Goal: Navigation & Orientation: Find specific page/section

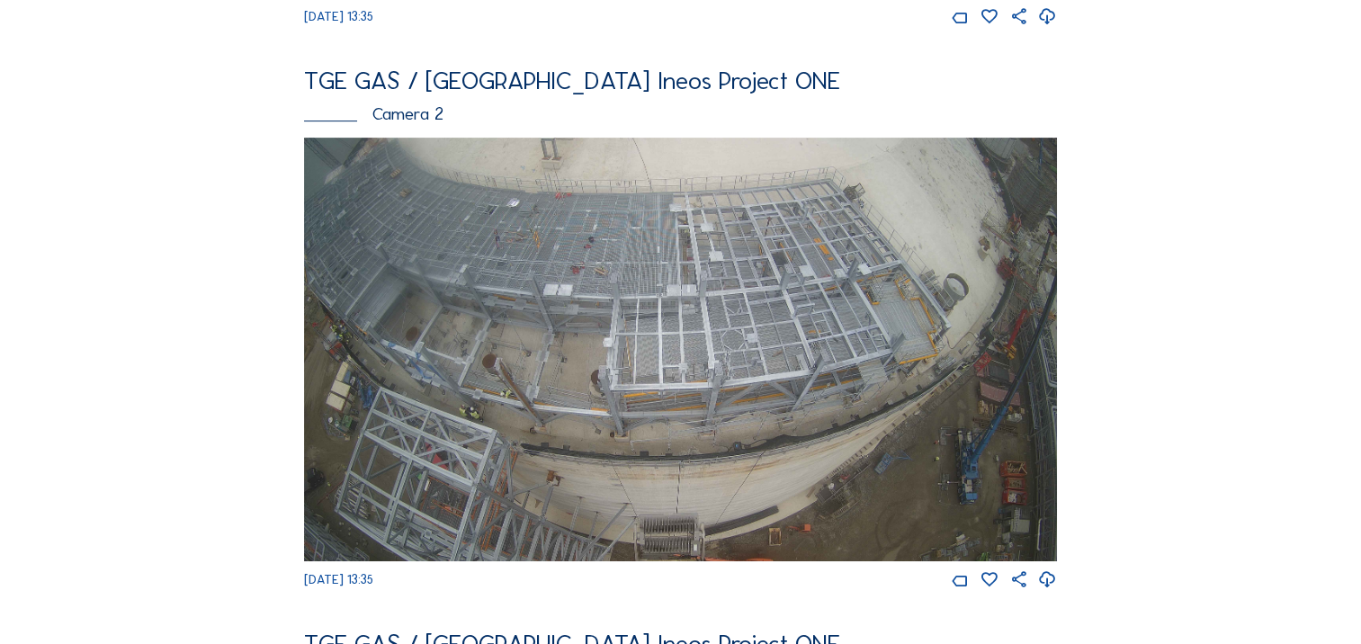
scroll to position [810, 0]
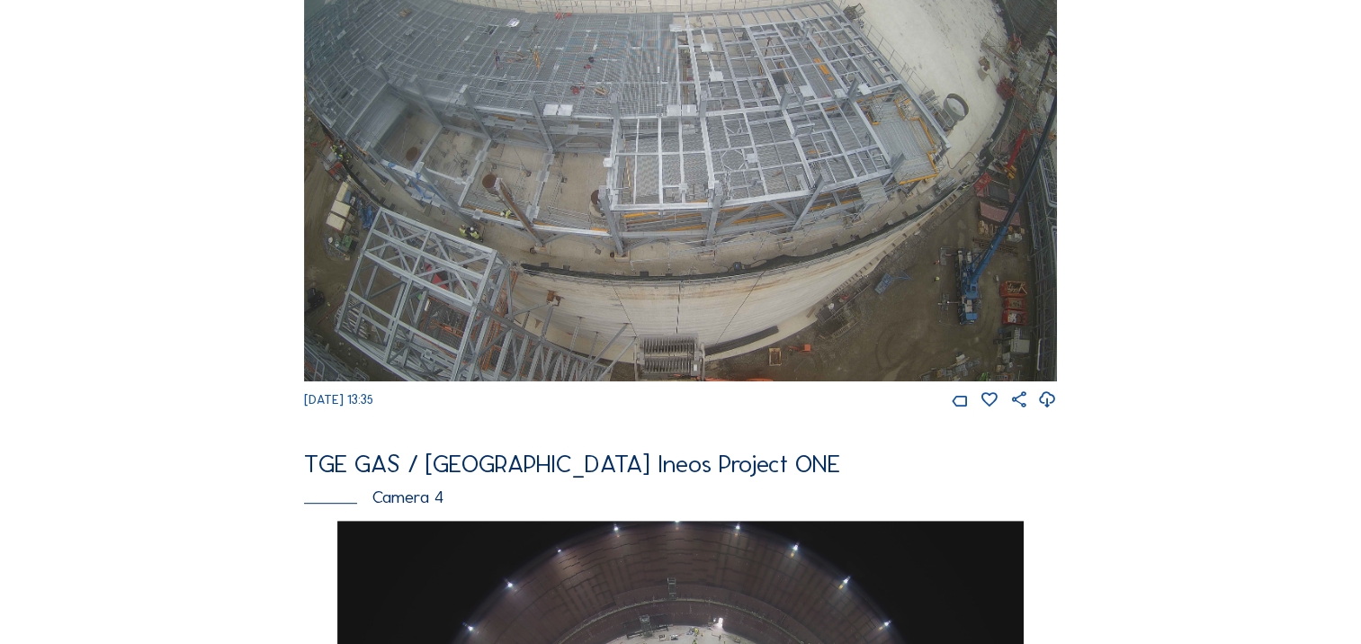
click at [1051, 412] on icon at bounding box center [1047, 400] width 19 height 23
